Goal: Transaction & Acquisition: Book appointment/travel/reservation

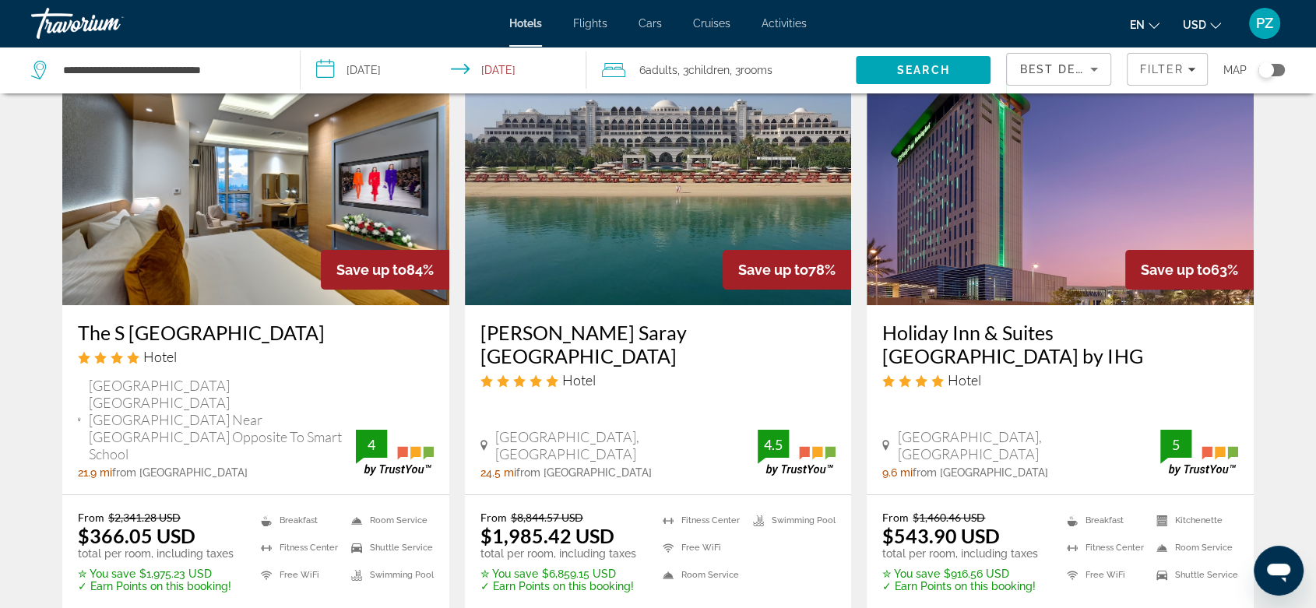
scroll to position [173, 0]
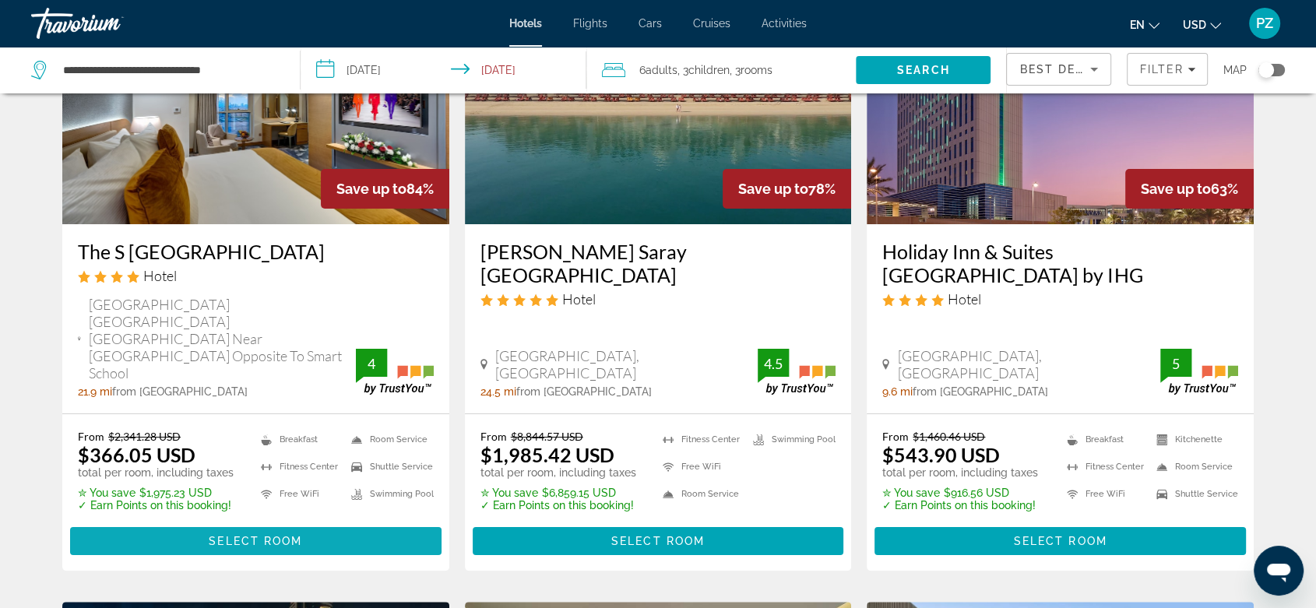
click at [255, 535] on span "Select Room" at bounding box center [255, 541] width 93 height 12
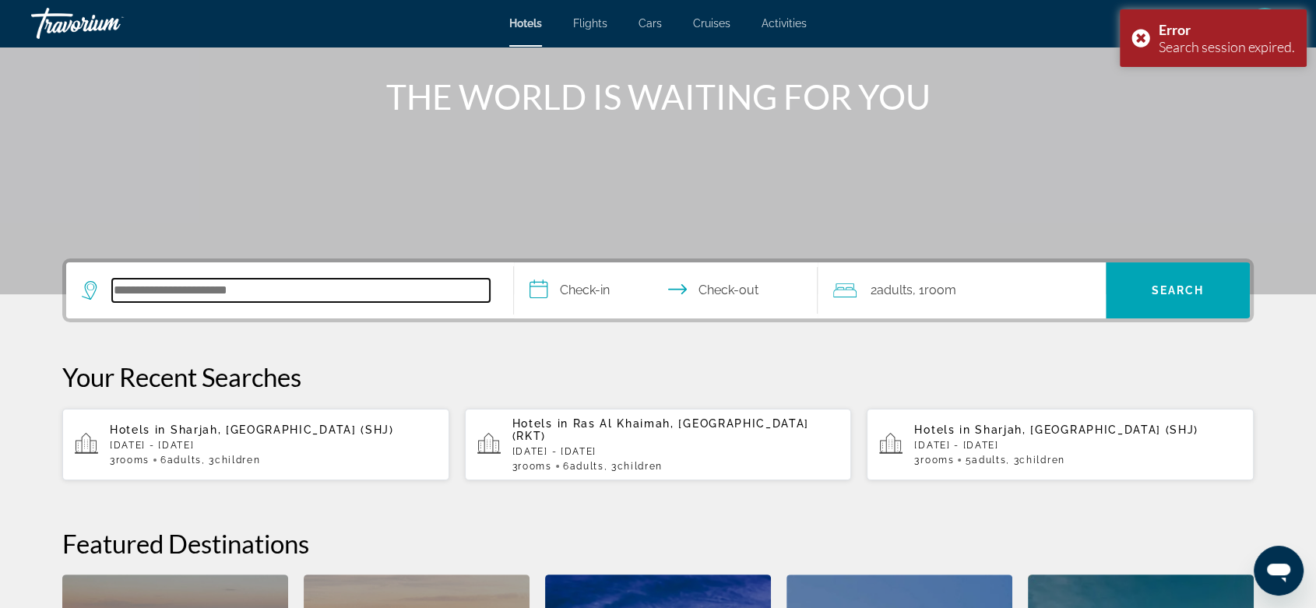
click at [174, 293] on input "Search hotel destination" at bounding box center [301, 290] width 378 height 23
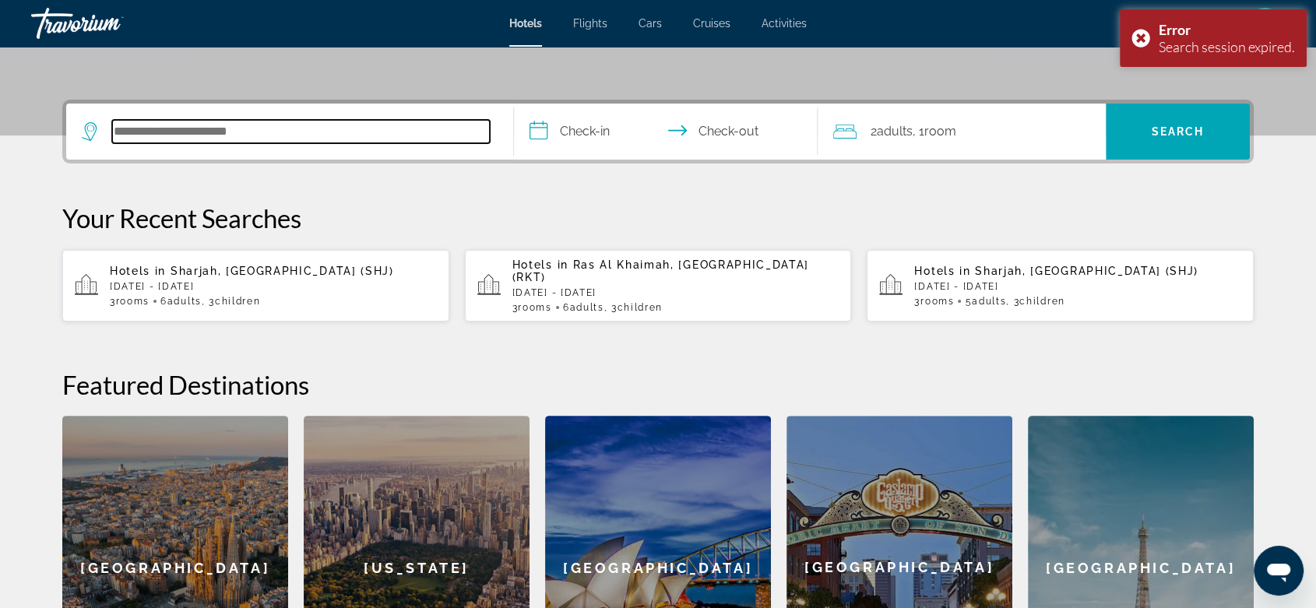
scroll to position [380, 0]
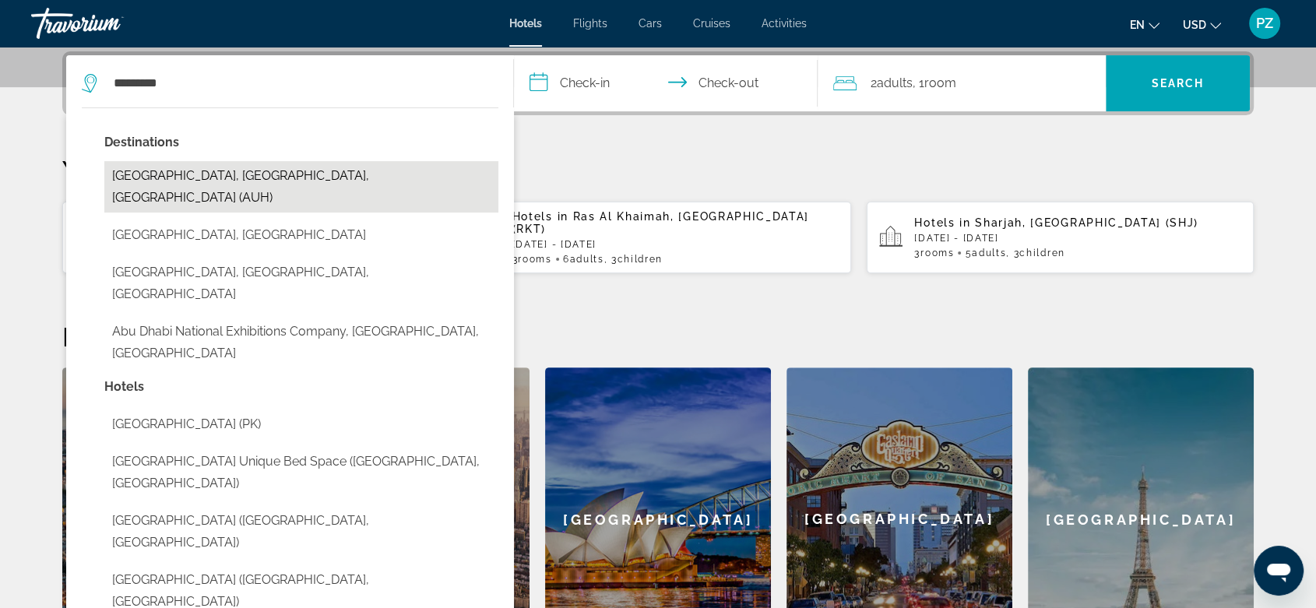
click at [308, 173] on button "[GEOGRAPHIC_DATA], [GEOGRAPHIC_DATA], [GEOGRAPHIC_DATA] (AUH)" at bounding box center [301, 186] width 394 height 51
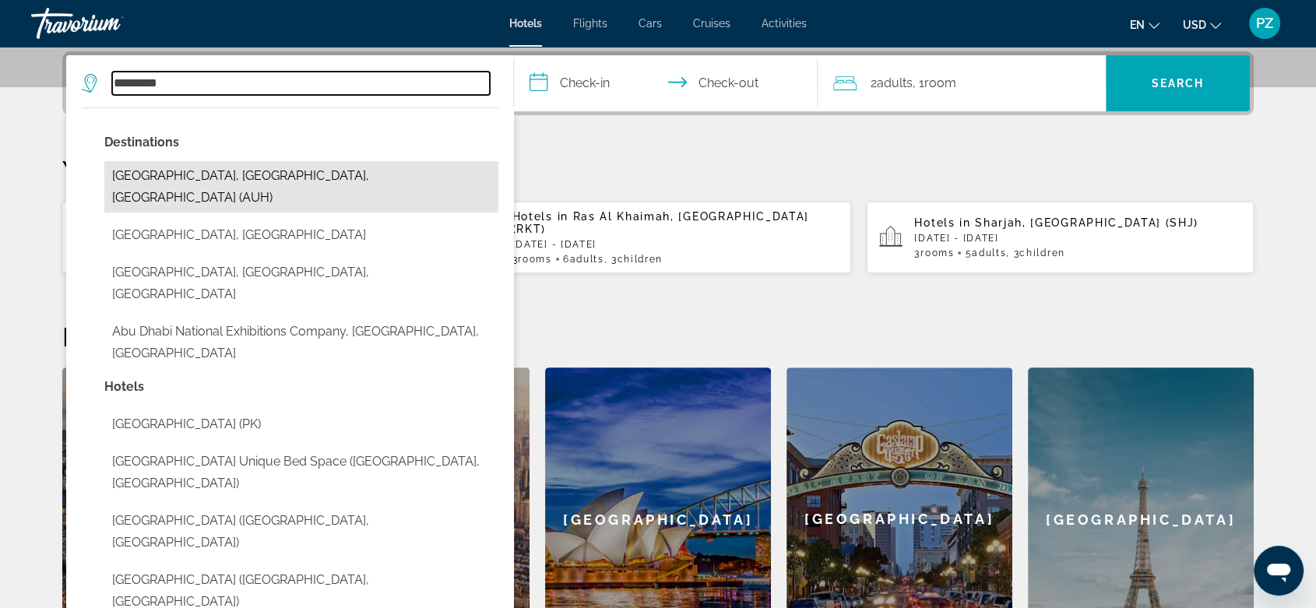
type input "**********"
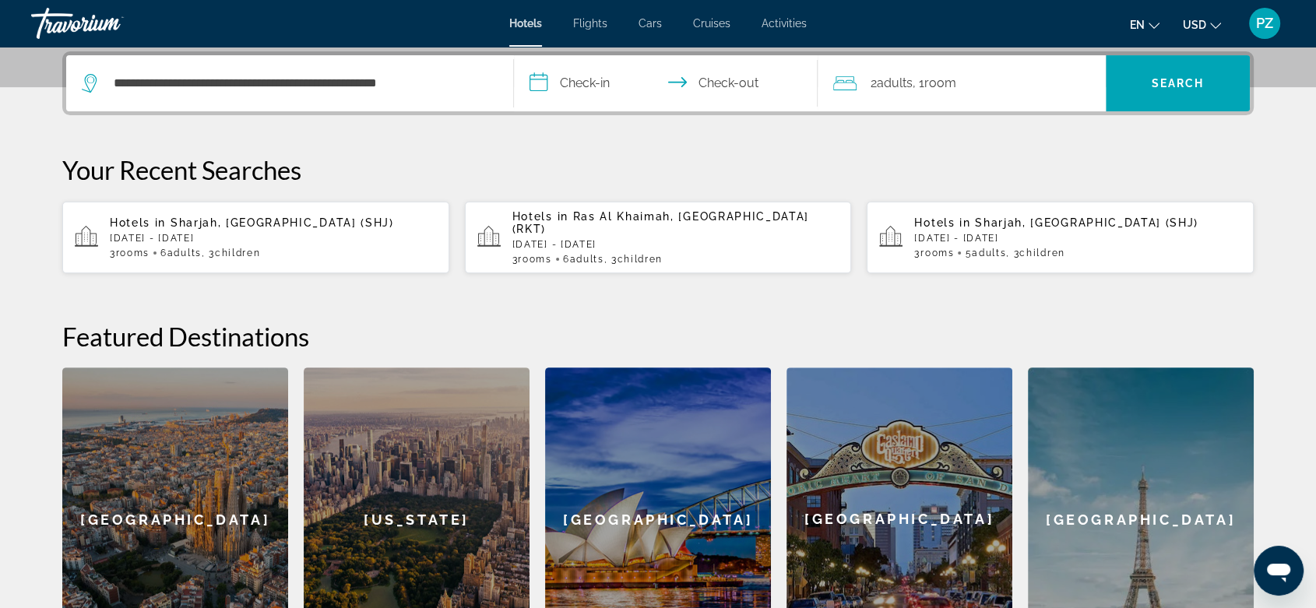
click at [593, 89] on input "**********" at bounding box center [669, 85] width 310 height 61
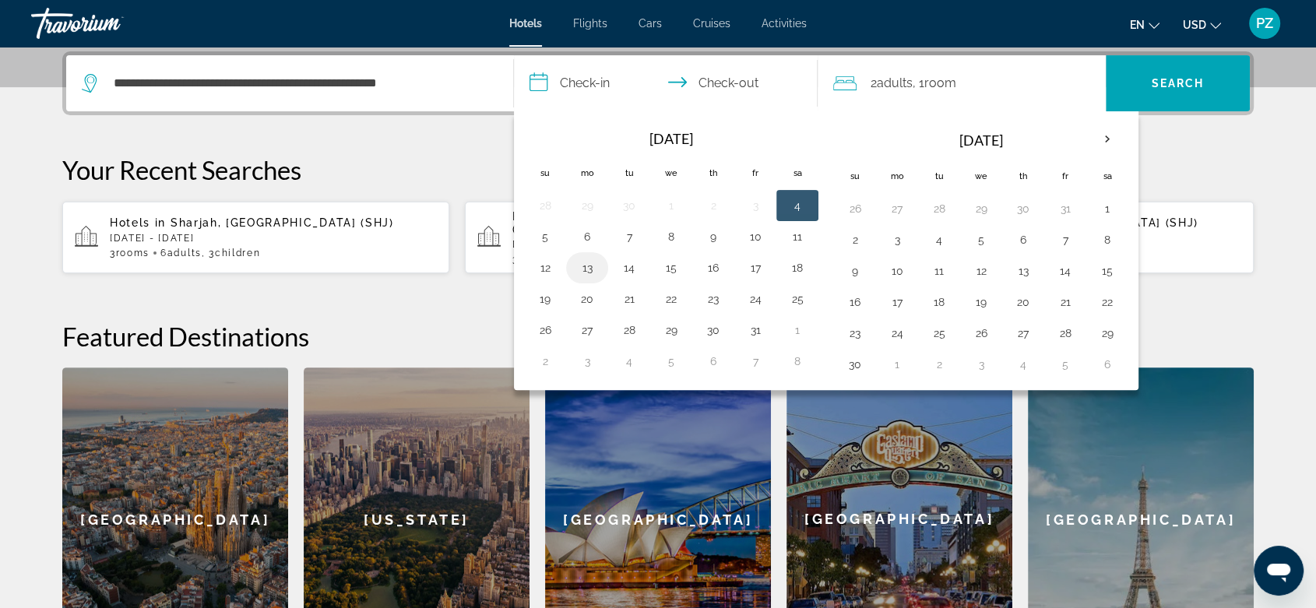
click at [592, 267] on button "13" at bounding box center [587, 268] width 25 height 22
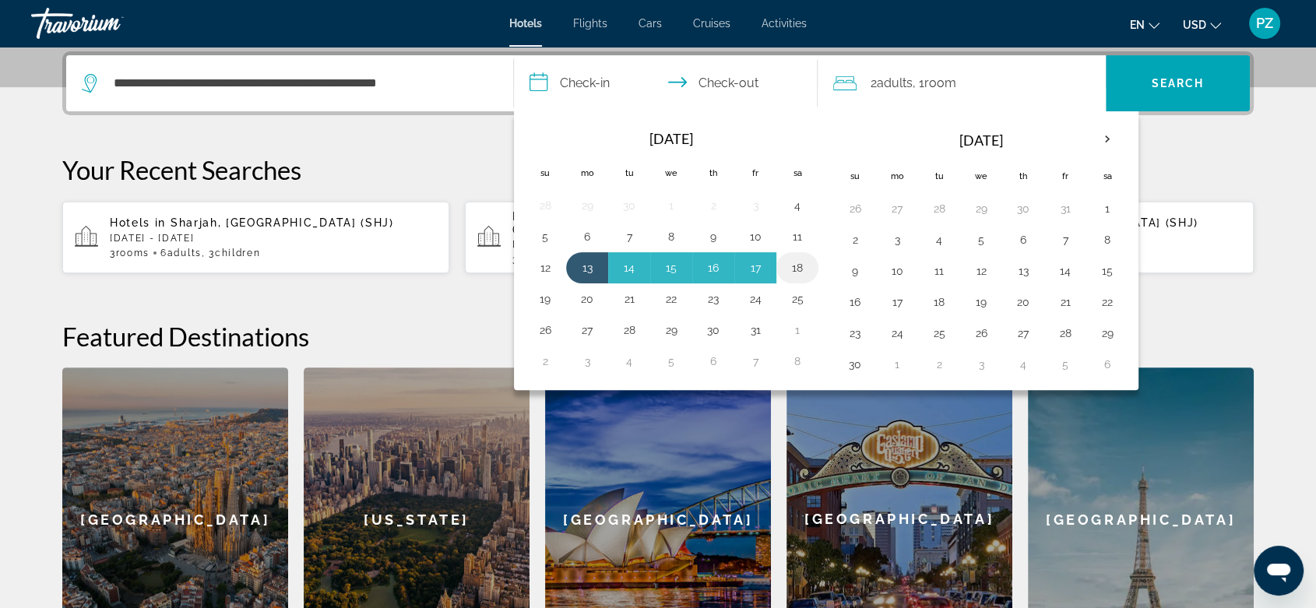
click at [802, 267] on button "18" at bounding box center [797, 268] width 25 height 22
type input "**********"
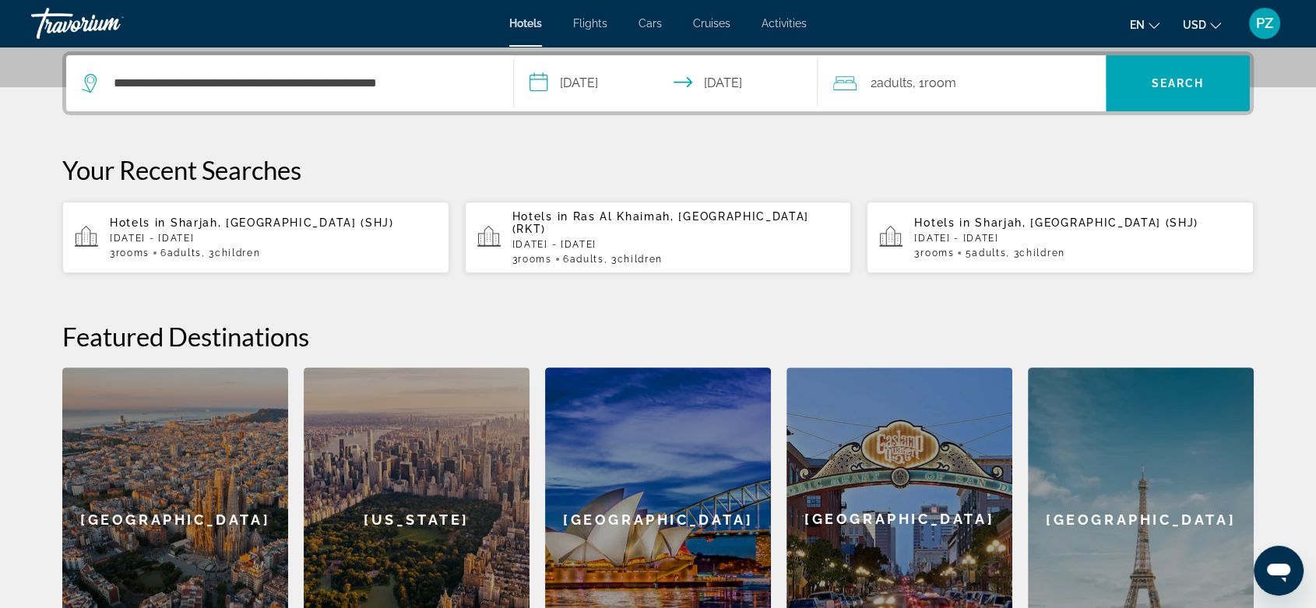
click at [953, 86] on span "Room" at bounding box center [940, 83] width 32 height 15
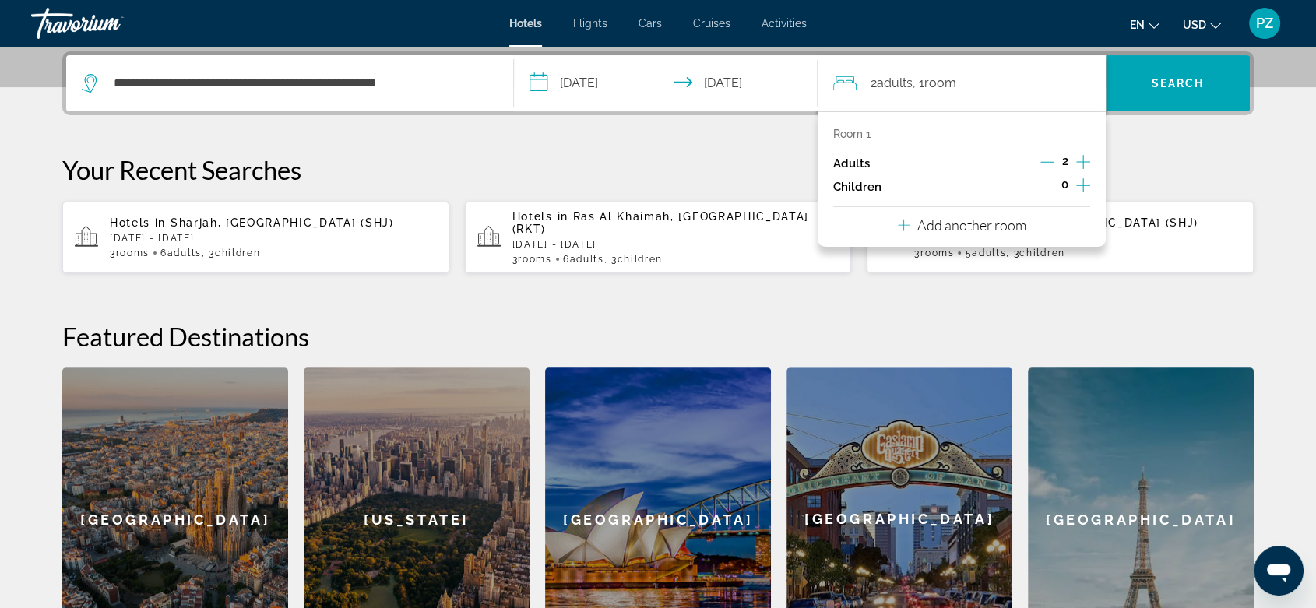
click at [1079, 157] on icon "Increment adults" at bounding box center [1083, 162] width 14 height 19
click at [943, 226] on p "Add another room" at bounding box center [971, 225] width 109 height 17
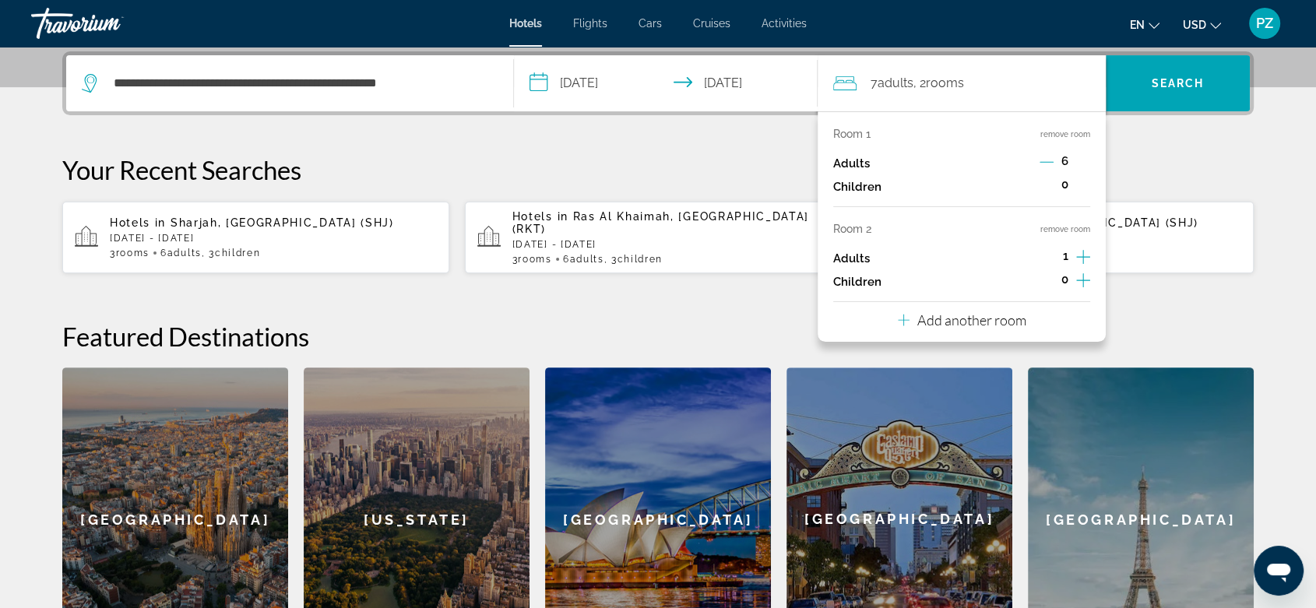
click at [1081, 251] on icon "Increment adults" at bounding box center [1083, 257] width 14 height 19
click at [1046, 162] on icon "Decrement adults" at bounding box center [1047, 162] width 14 height 14
click at [1046, 162] on icon "Decrement adults" at bounding box center [1048, 162] width 14 height 14
click at [1081, 183] on icon "Increment children" at bounding box center [1083, 185] width 14 height 19
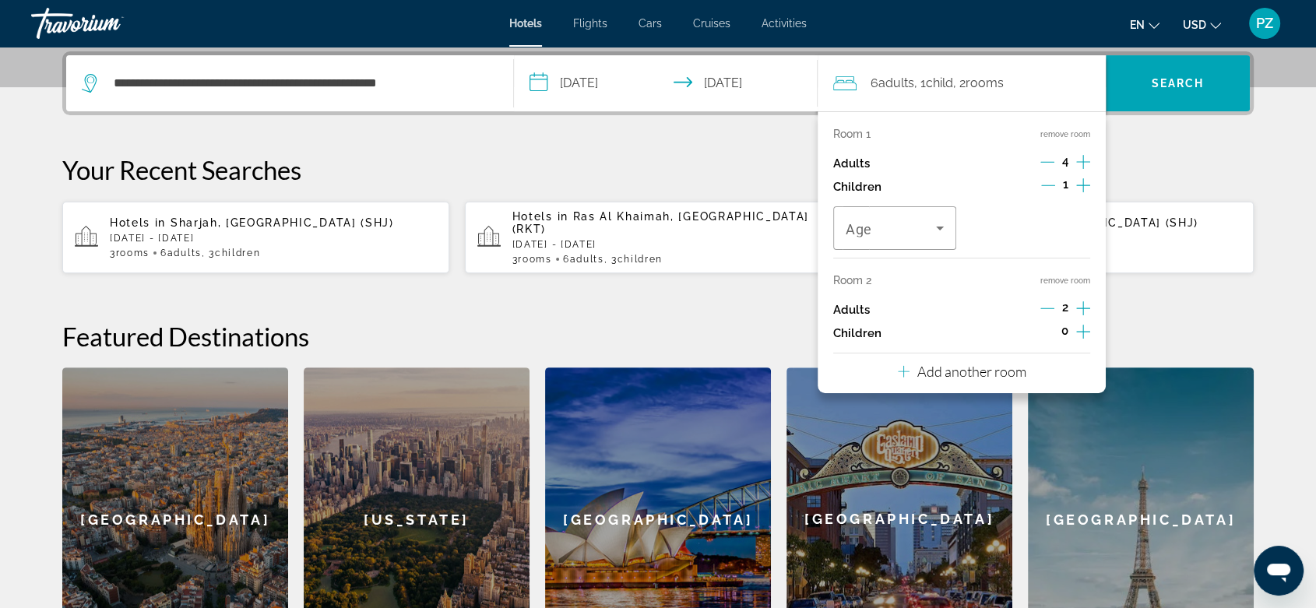
click at [1081, 183] on icon "Increment children" at bounding box center [1083, 185] width 14 height 19
click at [876, 241] on div "Travelers: 6 adults, 2 children" at bounding box center [895, 228] width 98 height 44
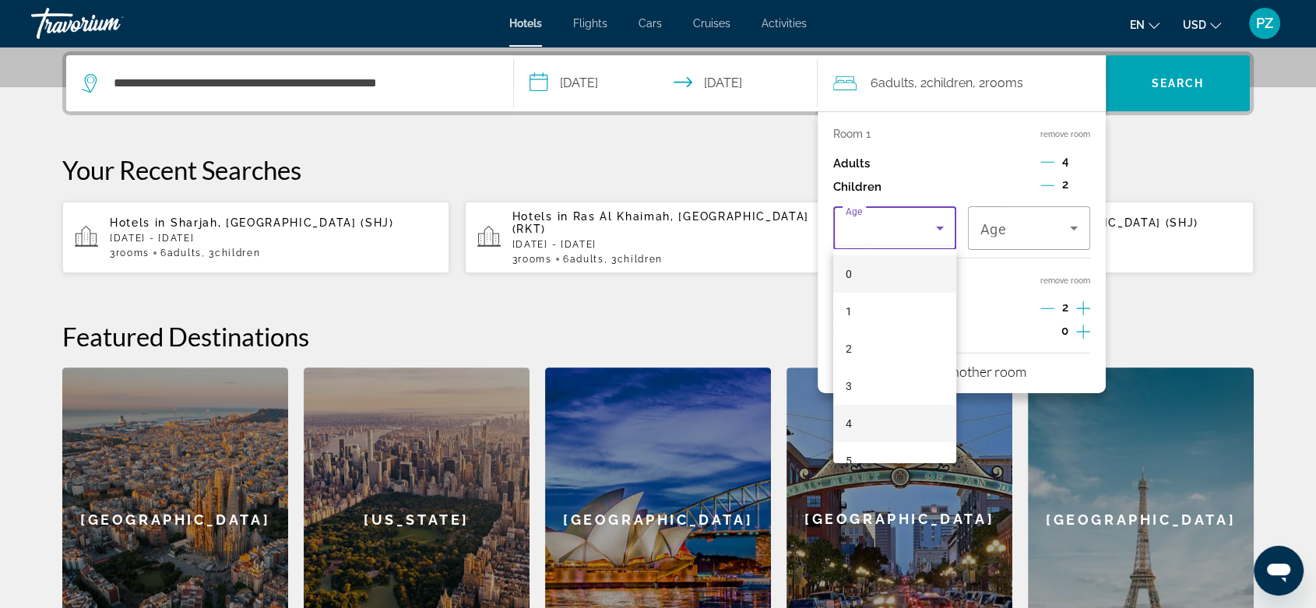
click at [857, 409] on mat-option "4" at bounding box center [894, 423] width 123 height 37
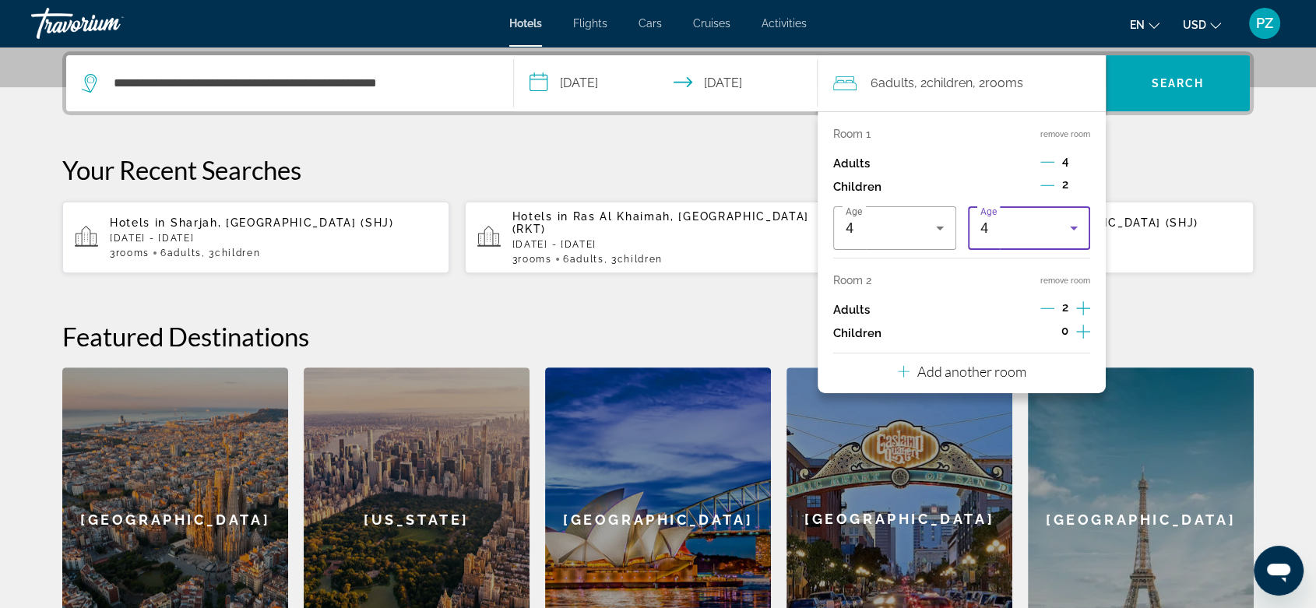
click at [1002, 232] on div "4" at bounding box center [1026, 228] width 90 height 19
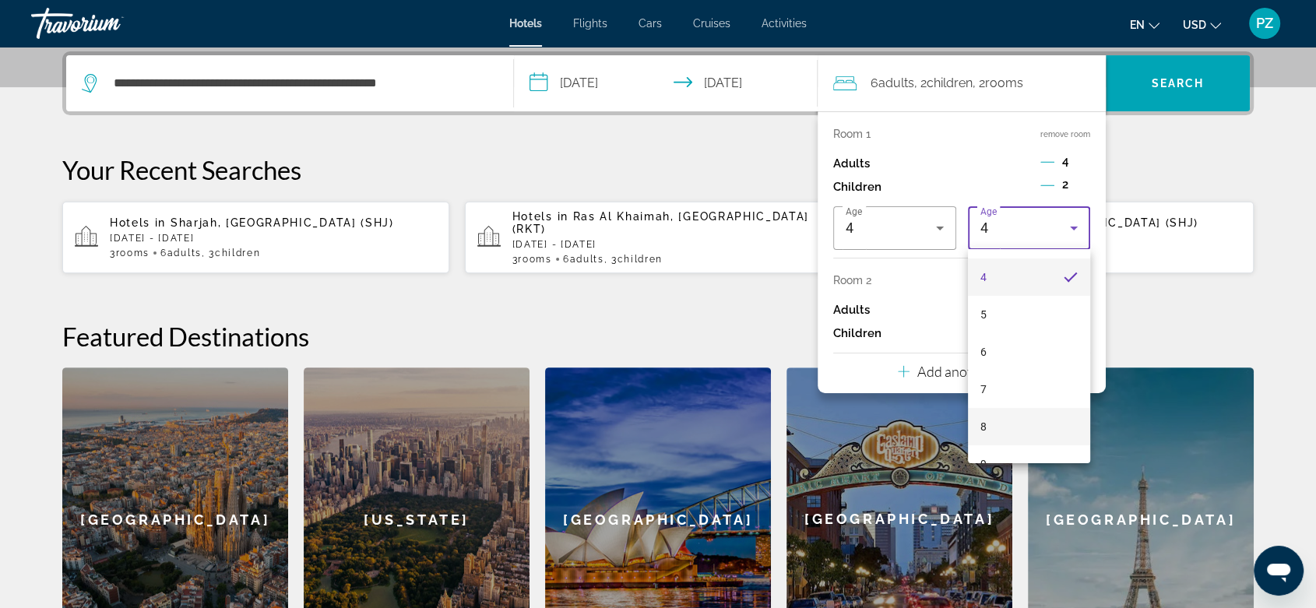
scroll to position [173, 0]
click at [991, 358] on mat-option "7" at bounding box center [1029, 362] width 123 height 37
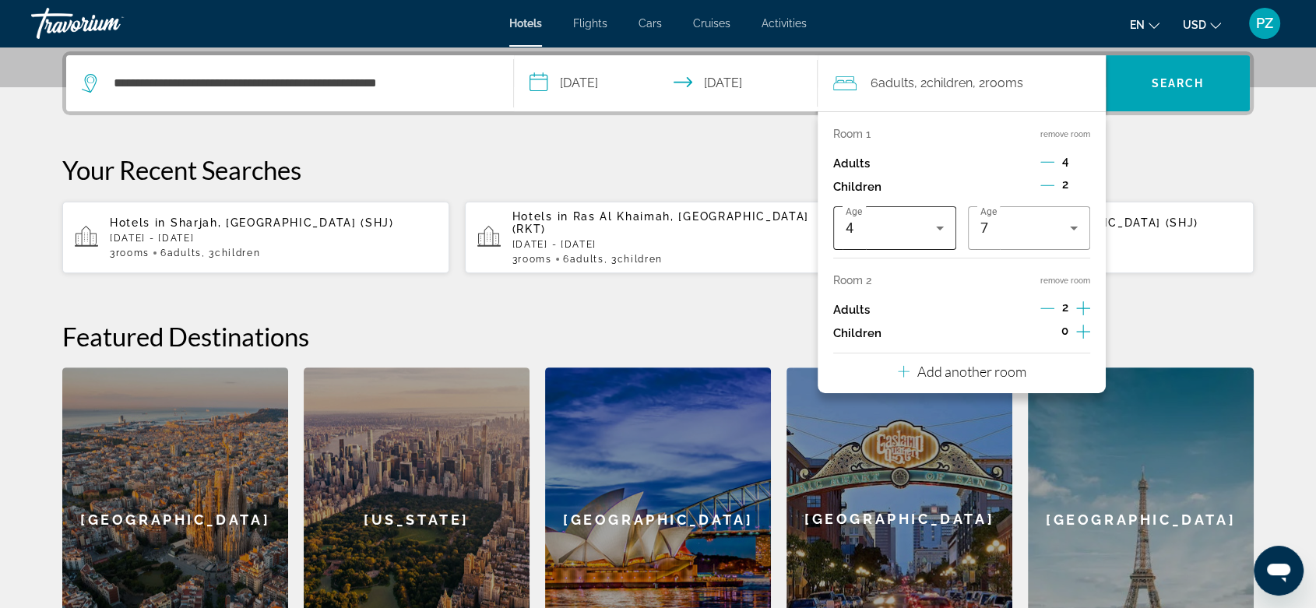
click at [879, 237] on div "4" at bounding box center [895, 228] width 98 height 44
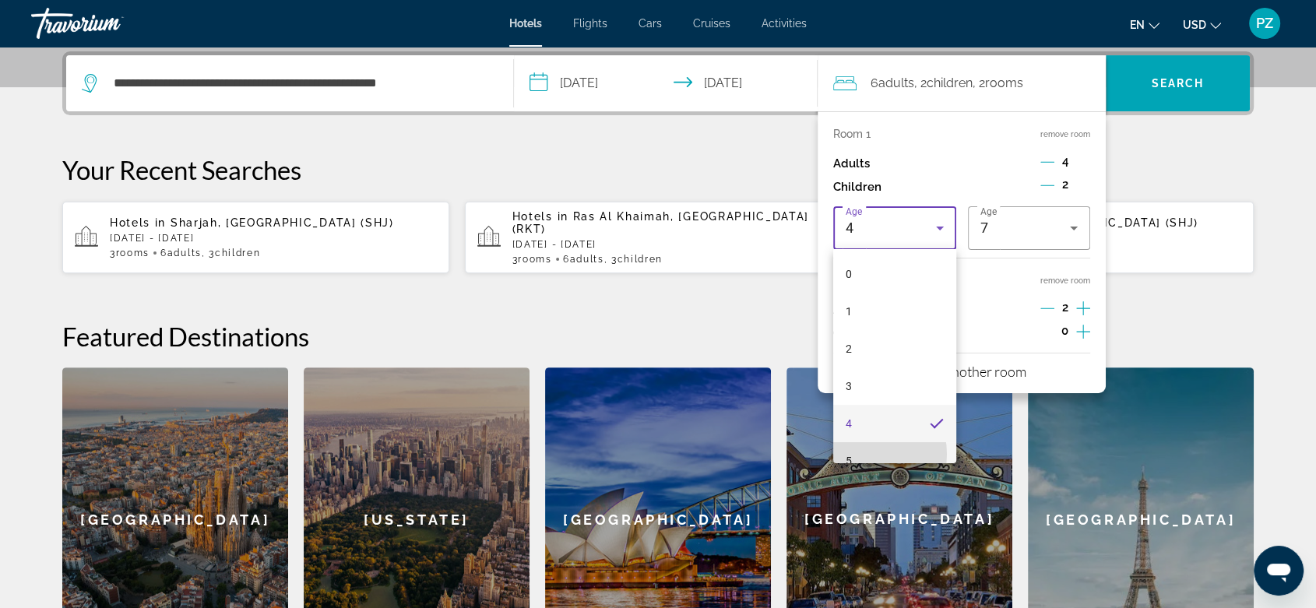
click at [861, 454] on mat-option "5" at bounding box center [894, 460] width 123 height 37
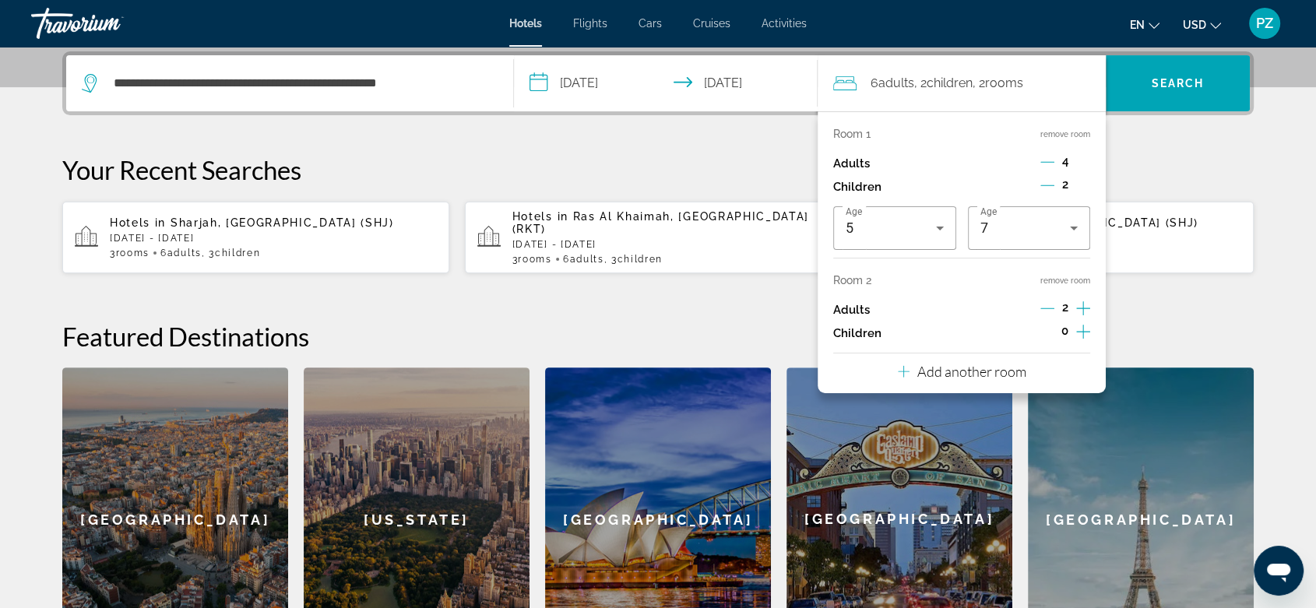
click at [1089, 330] on icon "Increment children" at bounding box center [1083, 332] width 14 height 14
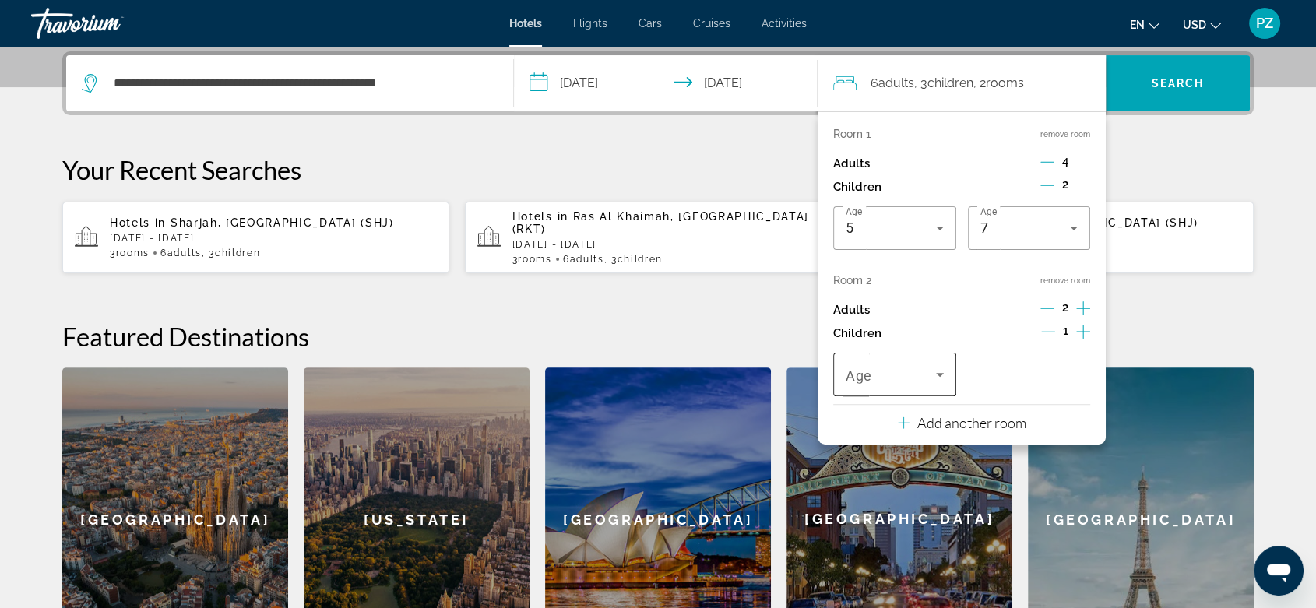
click at [847, 388] on div "Travelers: 6 adults, 3 children" at bounding box center [895, 375] width 98 height 44
click at [846, 160] on span "0" at bounding box center [849, 162] width 6 height 19
click at [1172, 82] on span "Search" at bounding box center [1178, 83] width 53 height 12
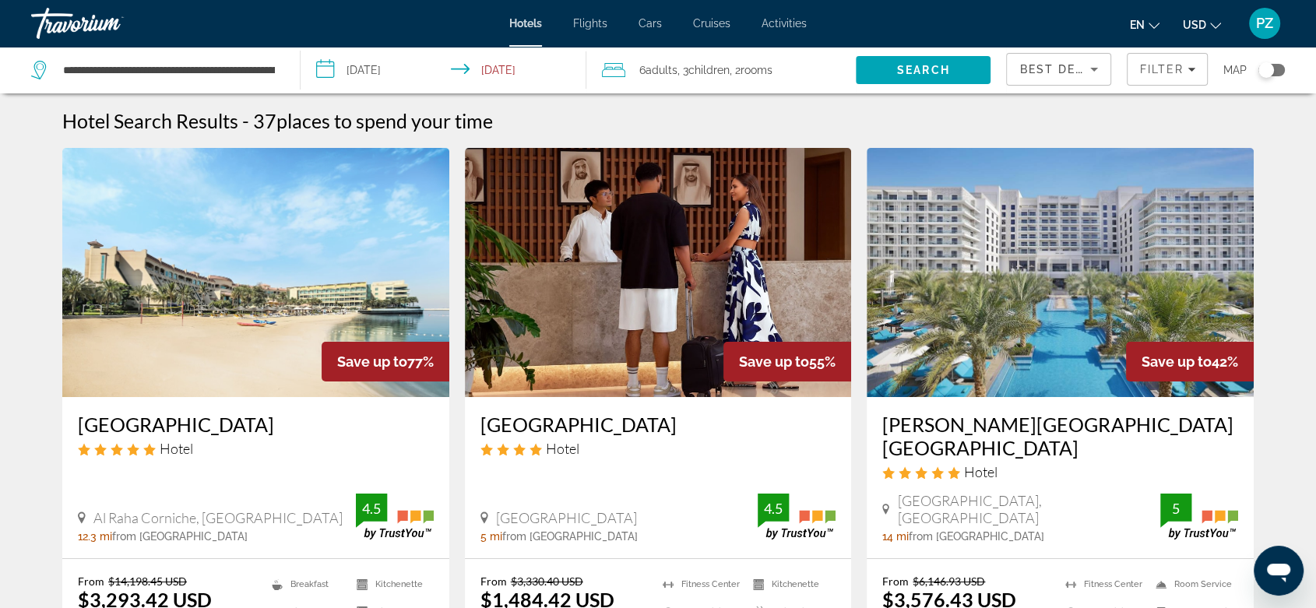
click at [667, 73] on span "Adults" at bounding box center [662, 70] width 32 height 12
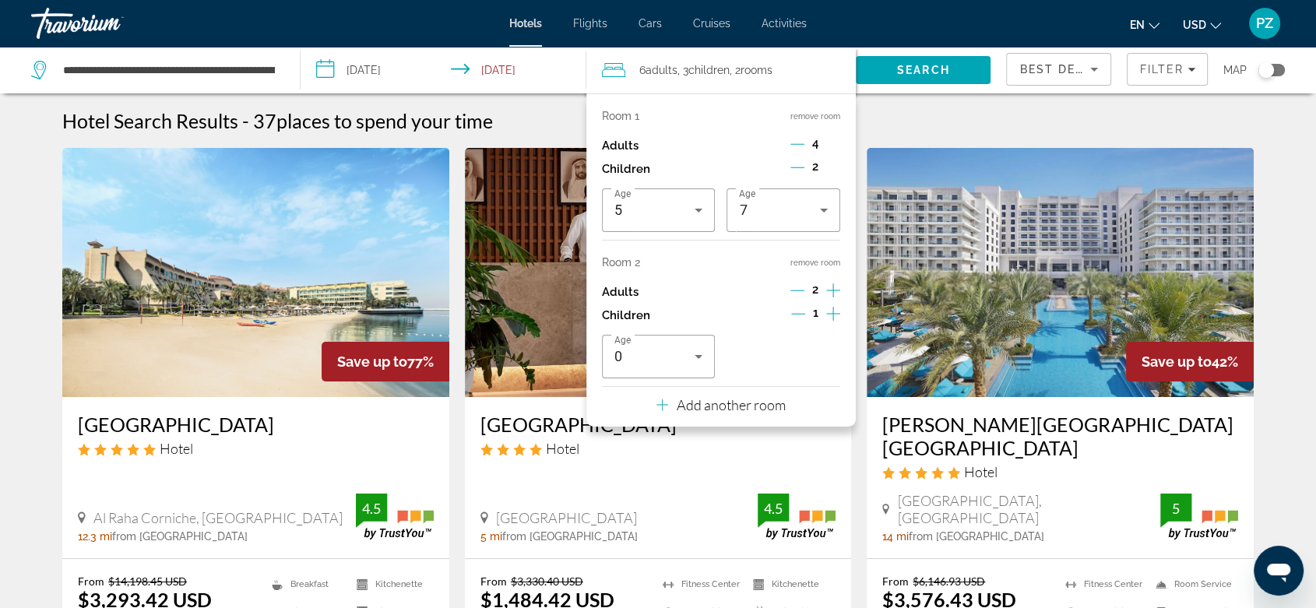
click at [679, 409] on p "Add another room" at bounding box center [730, 404] width 109 height 17
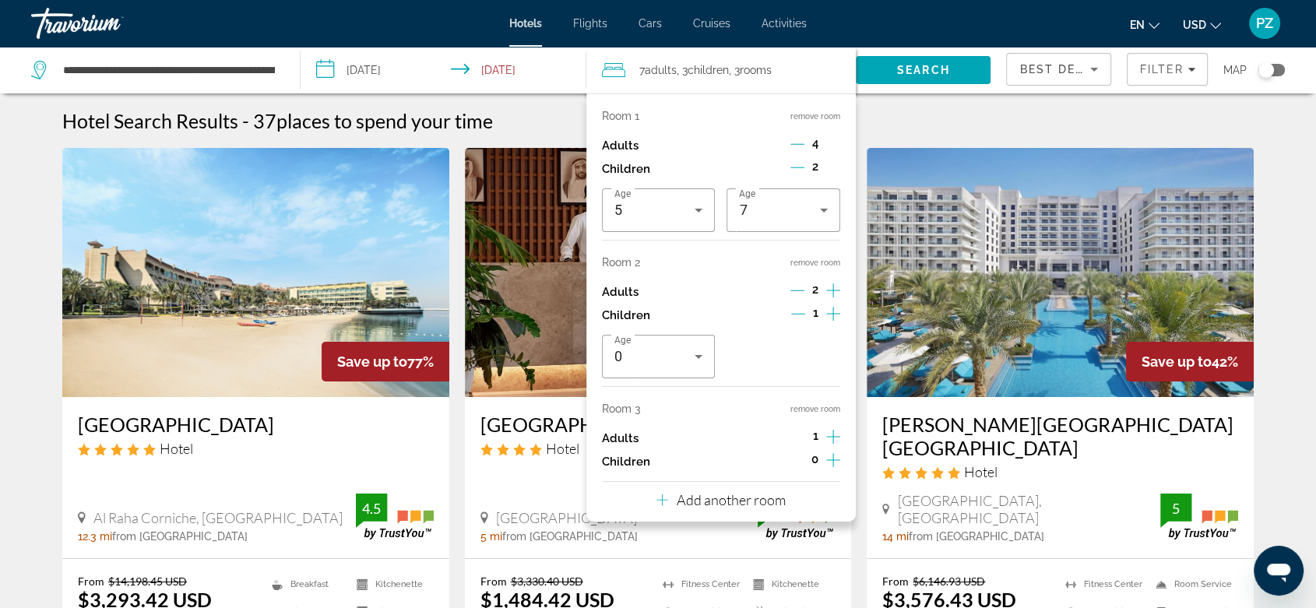
click at [829, 435] on icon "Increment adults" at bounding box center [833, 437] width 14 height 19
click at [798, 142] on icon "Decrement adults" at bounding box center [798, 144] width 14 height 14
click at [902, 70] on span "Search" at bounding box center [923, 70] width 53 height 12
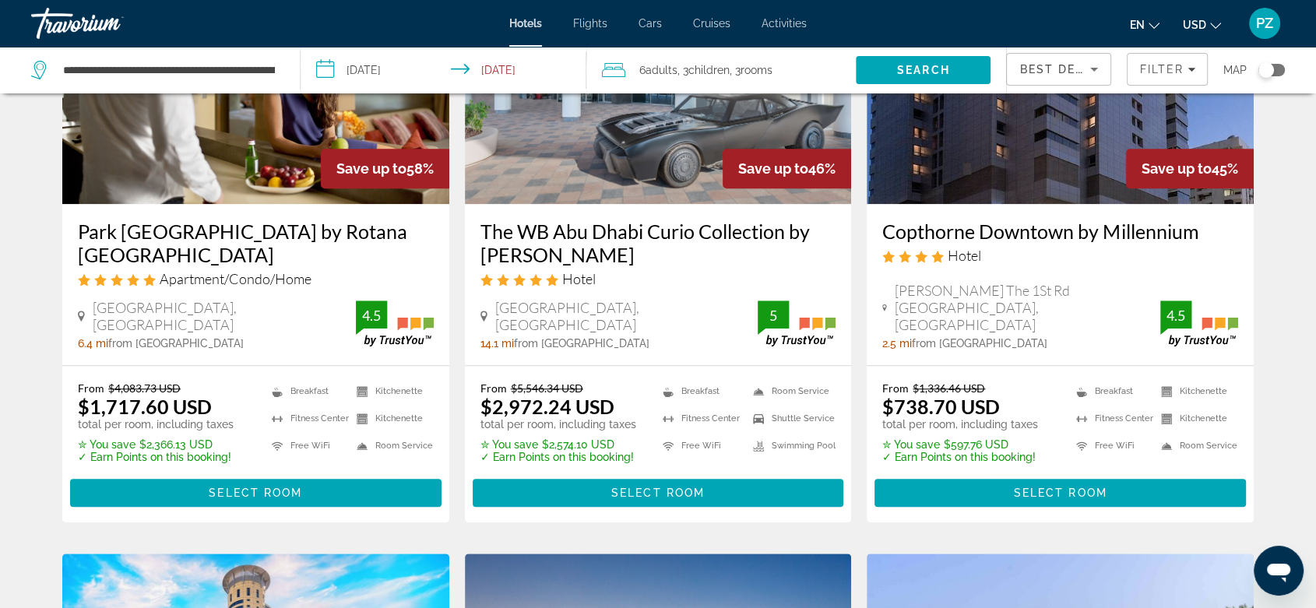
scroll to position [1381, 0]
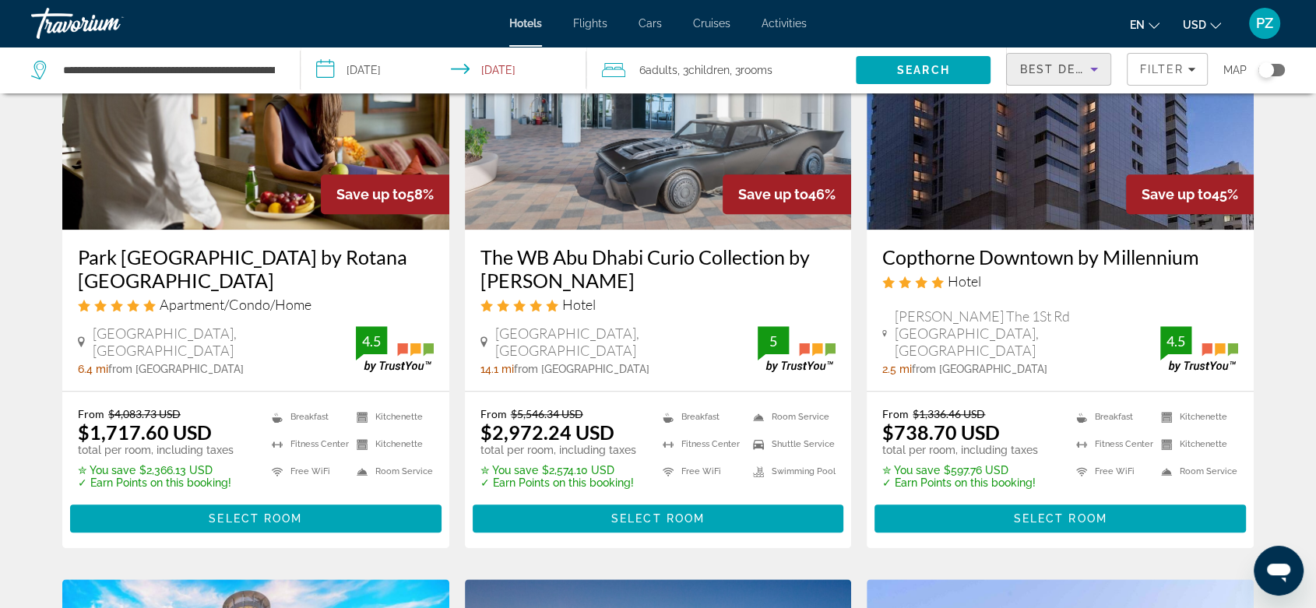
click at [1076, 63] on span "Best Deals" at bounding box center [1059, 69] width 81 height 12
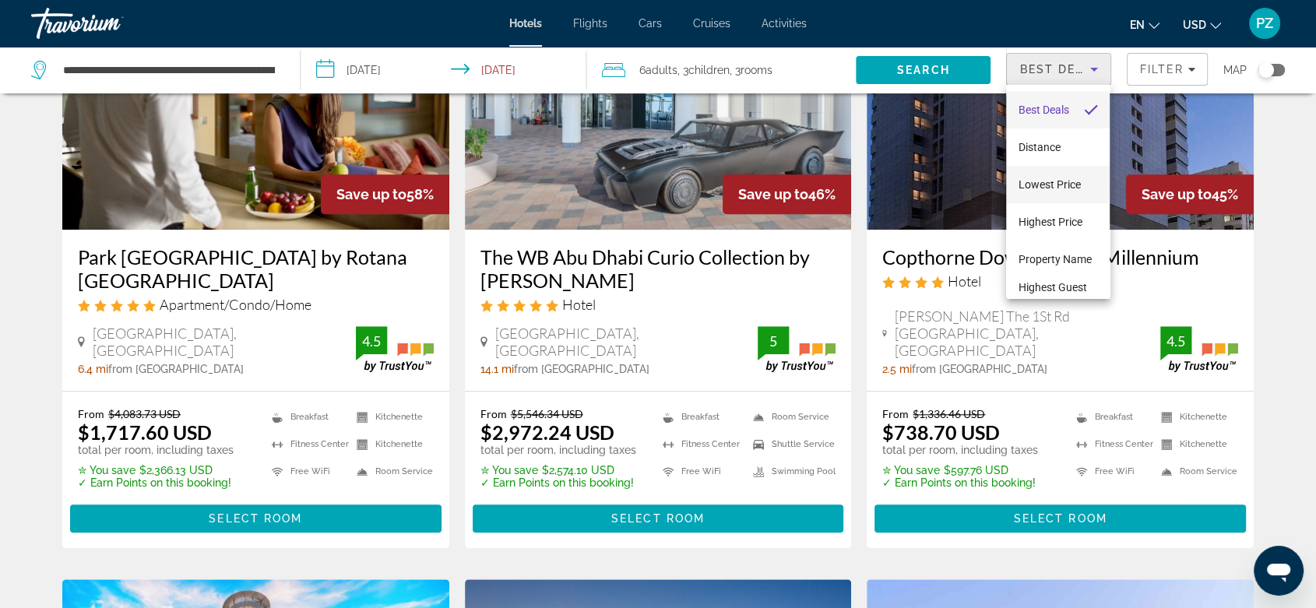
click at [1047, 188] on span "Lowest Price" at bounding box center [1050, 184] width 62 height 12
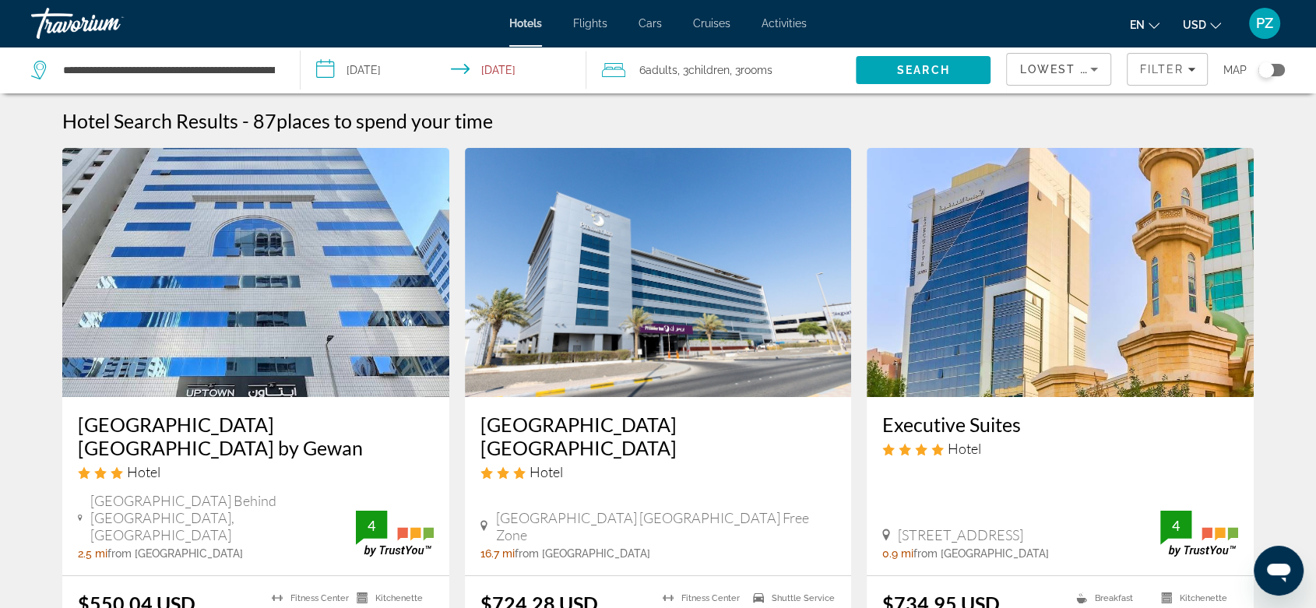
click at [392, 70] on input "**********" at bounding box center [446, 72] width 291 height 51
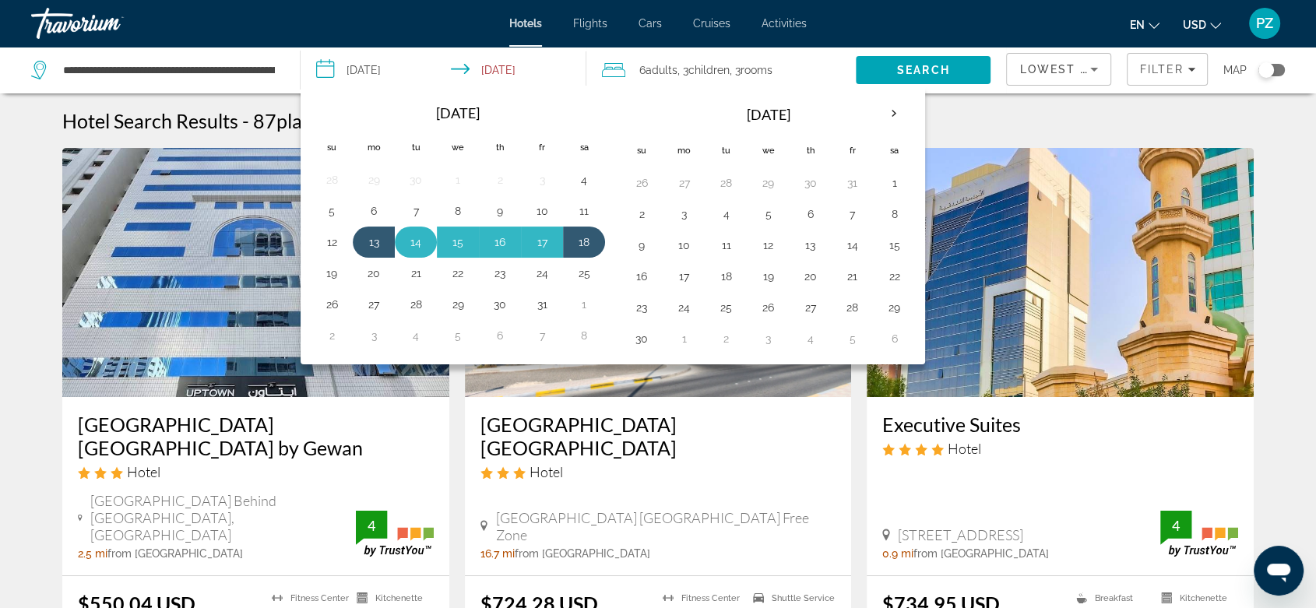
click at [421, 245] on button "14" at bounding box center [415, 242] width 25 height 22
click at [586, 238] on button "18" at bounding box center [584, 242] width 25 height 22
type input "**********"
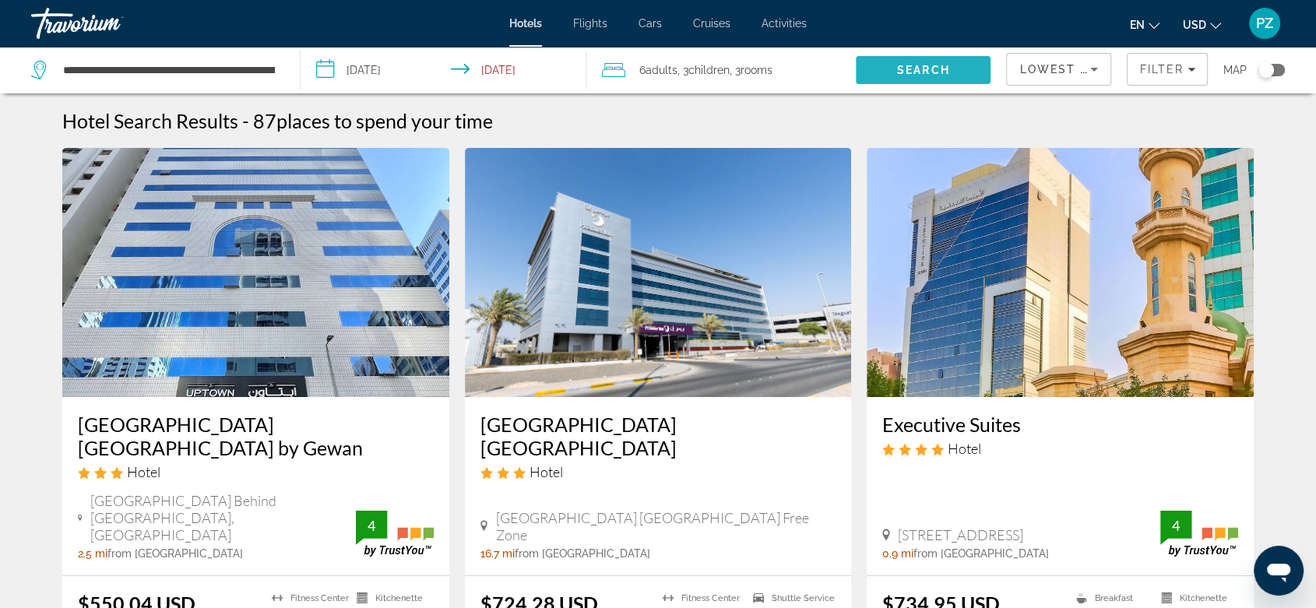
click at [931, 65] on span "Search" at bounding box center [923, 70] width 53 height 12
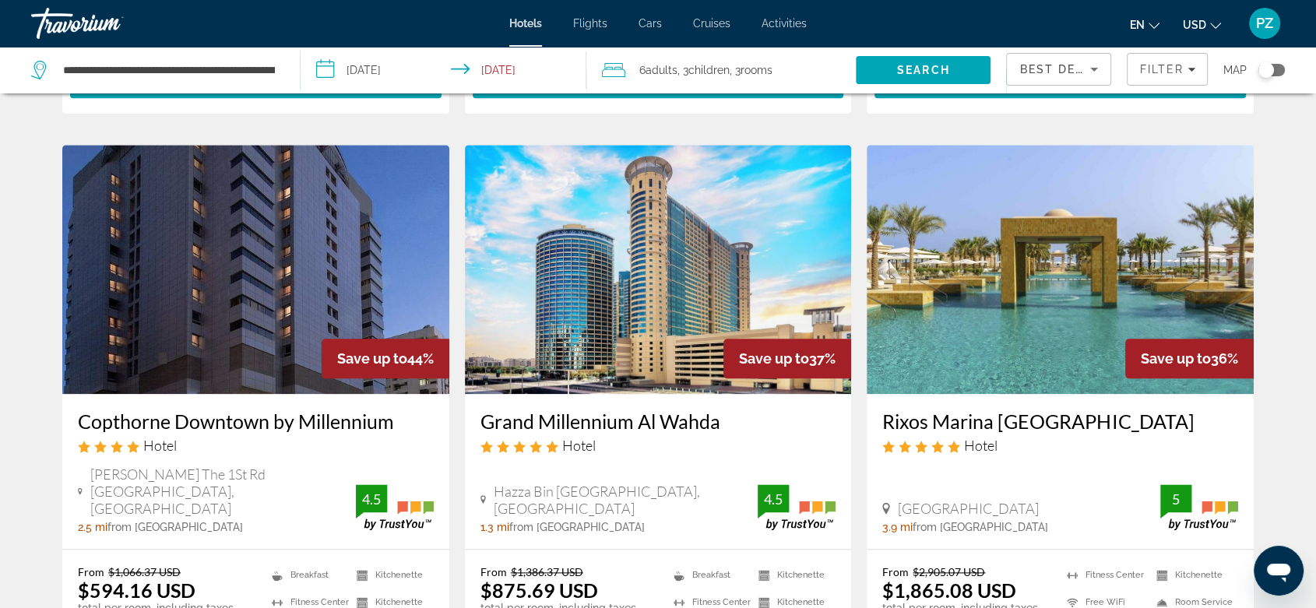
scroll to position [1903, 0]
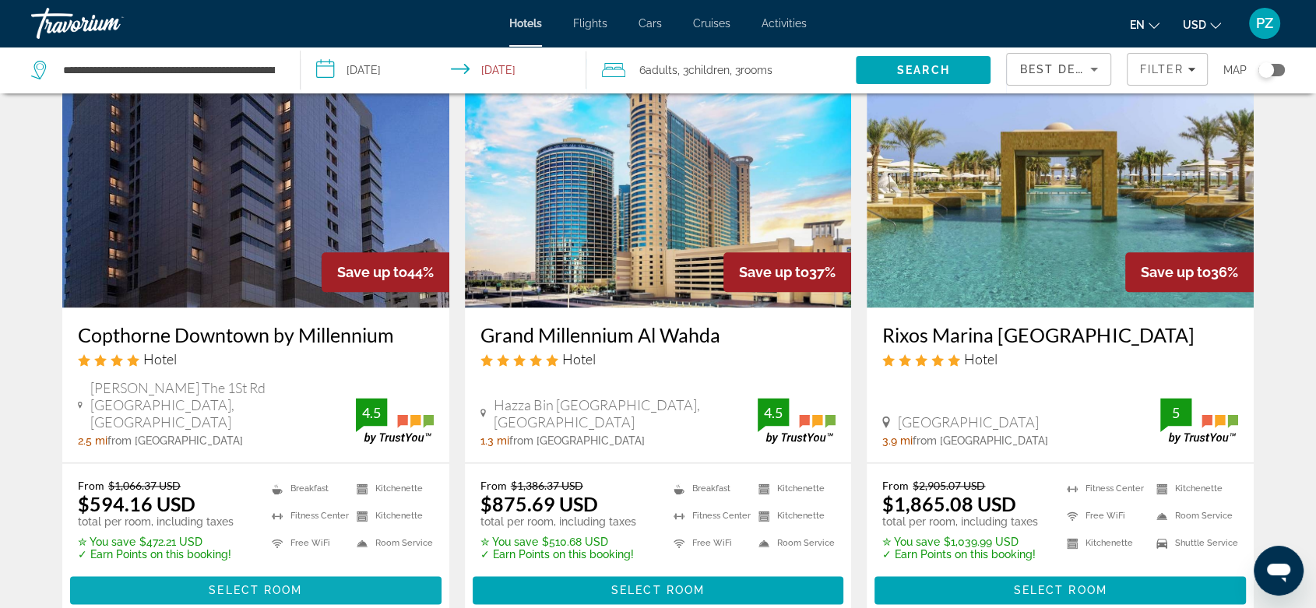
click at [291, 584] on span "Select Room" at bounding box center [255, 590] width 93 height 12
